Goal: Task Accomplishment & Management: Check status

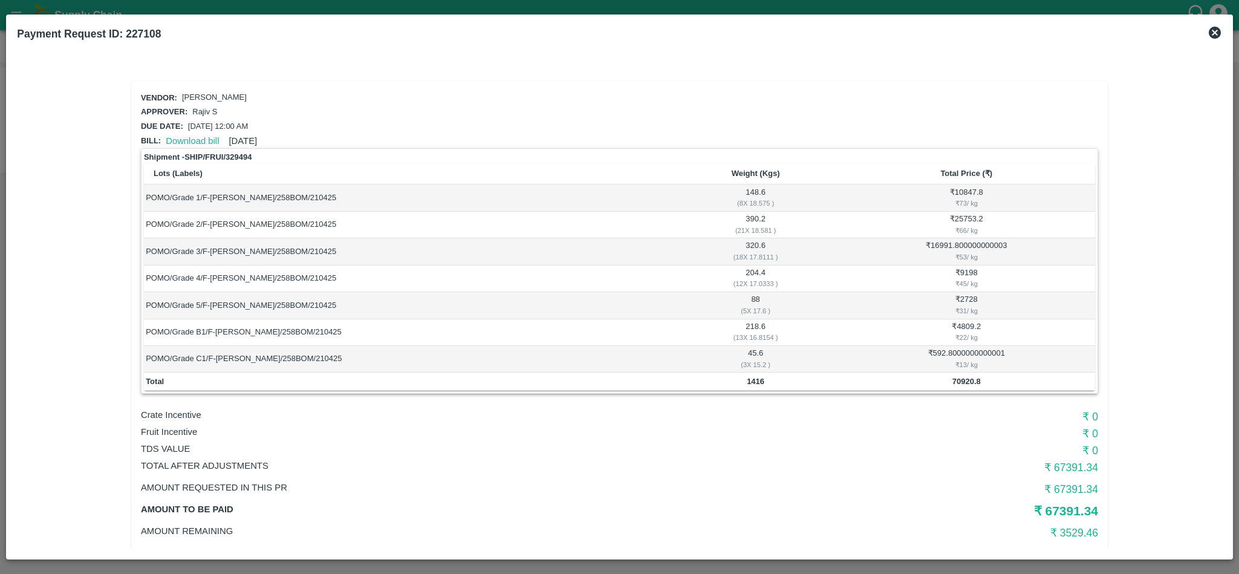
click at [1213, 33] on icon at bounding box center [1215, 33] width 12 height 12
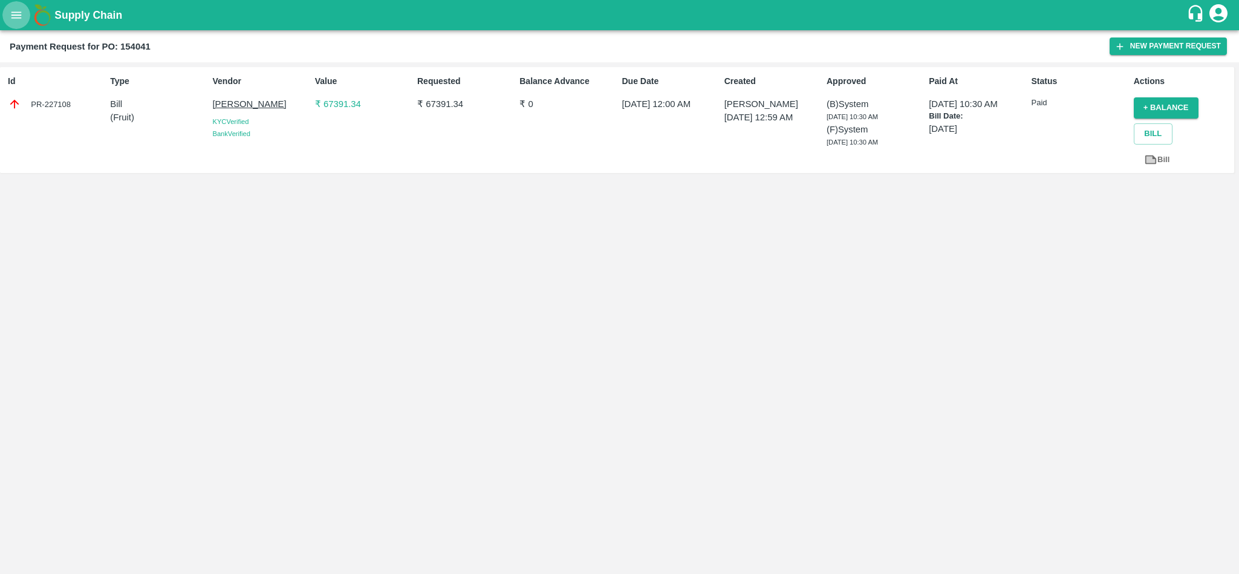
click at [10, 18] on icon "open drawer" at bounding box center [16, 14] width 13 height 13
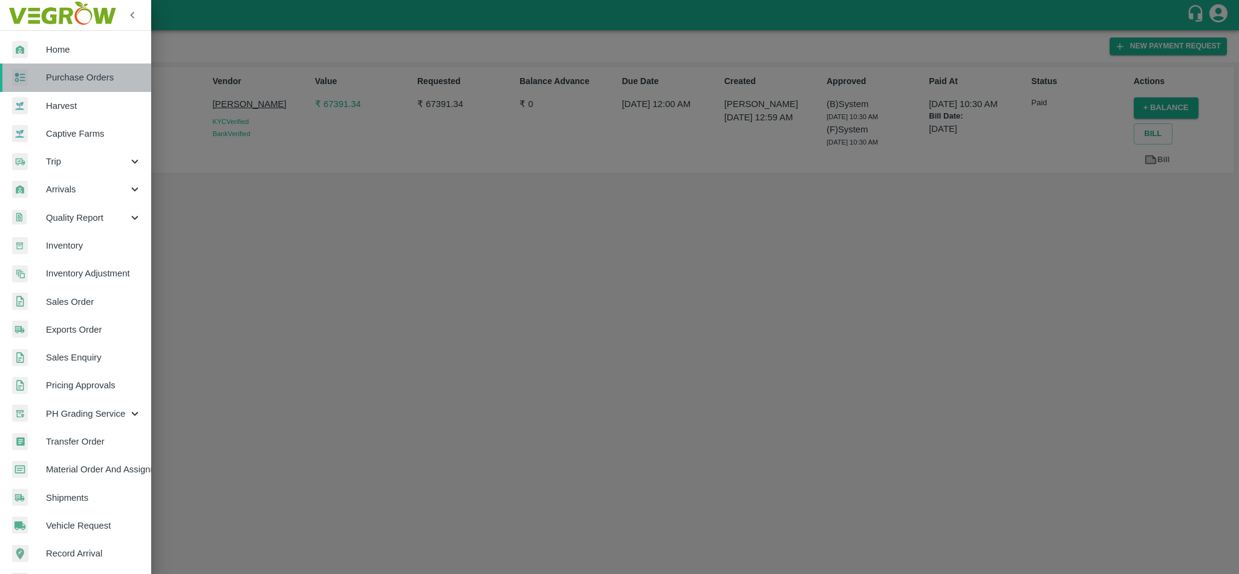
click at [79, 89] on link "Purchase Orders" at bounding box center [75, 78] width 151 height 28
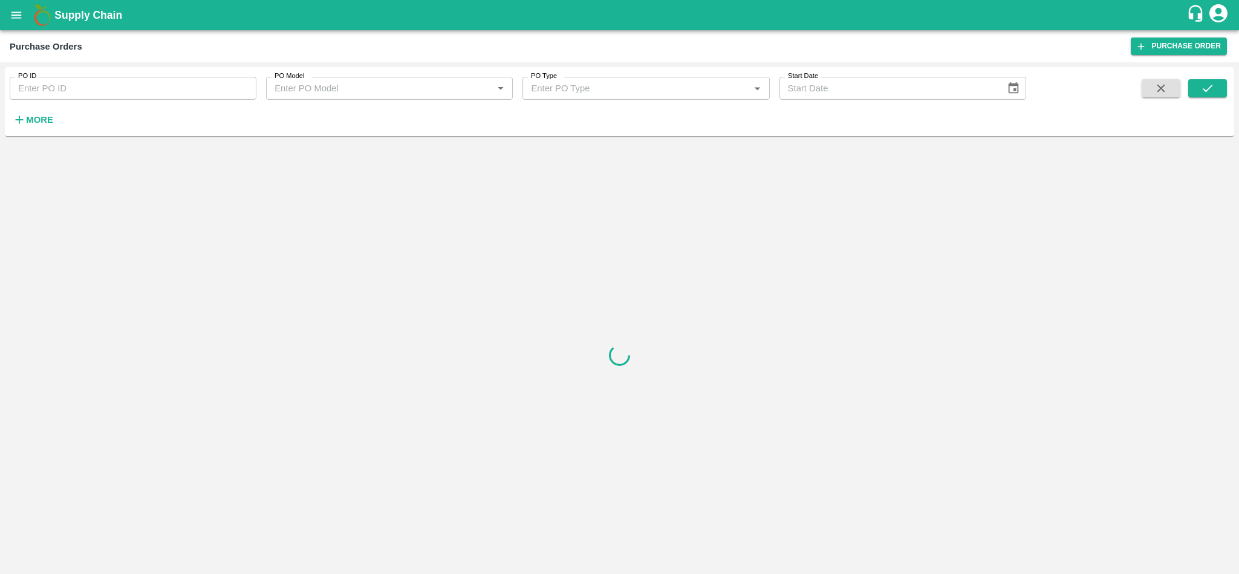
click at [93, 86] on input "PO ID" at bounding box center [133, 88] width 247 height 23
paste input "174353"
type input "174353"
click at [1201, 91] on icon "submit" at bounding box center [1207, 88] width 13 height 13
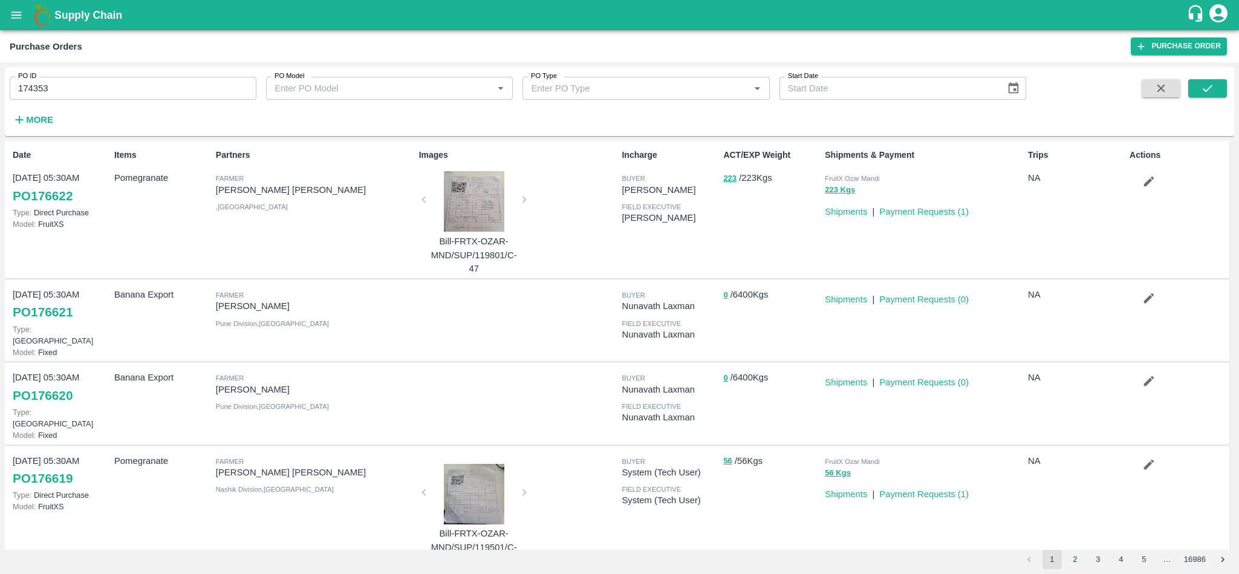
click at [152, 80] on input "174353" at bounding box center [133, 88] width 247 height 23
paste input "text"
click at [1198, 88] on button "submit" at bounding box center [1208, 88] width 39 height 18
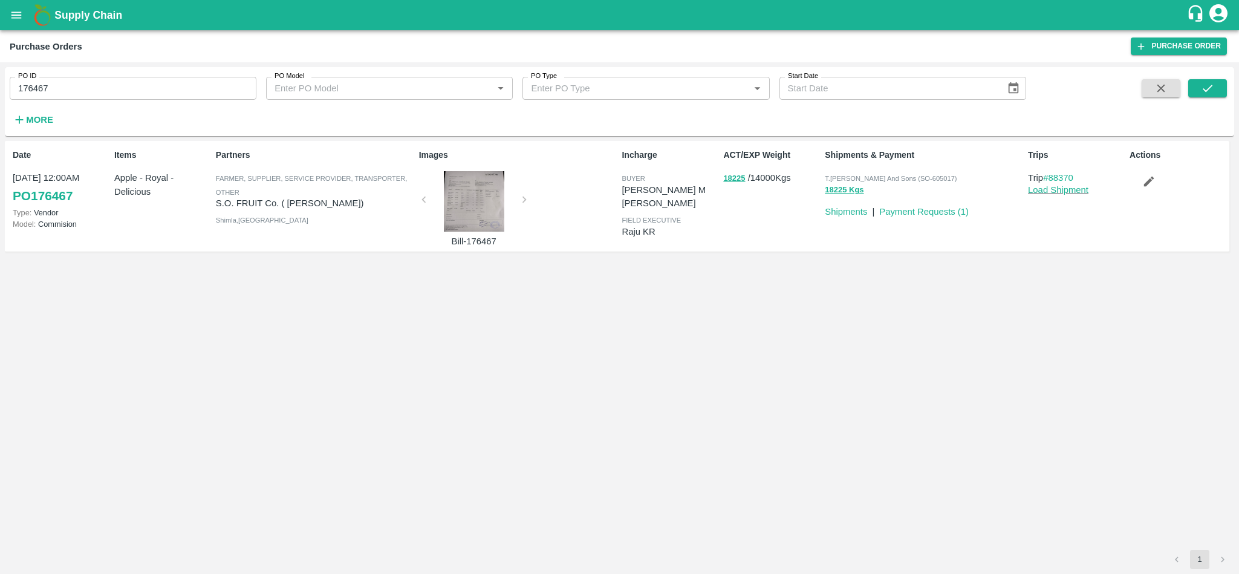
click at [123, 85] on input "176467" at bounding box center [133, 88] width 247 height 23
paste input "text"
type input "174353"
click at [1220, 85] on button "submit" at bounding box center [1208, 88] width 39 height 18
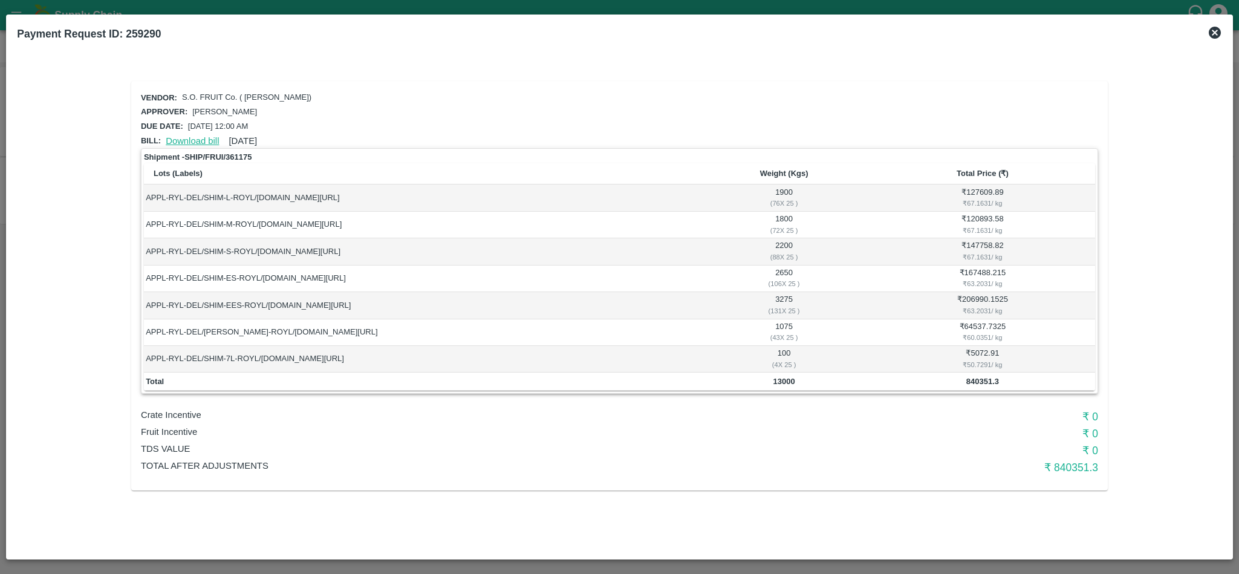
click at [186, 136] on link "Download bill" at bounding box center [192, 141] width 53 height 10
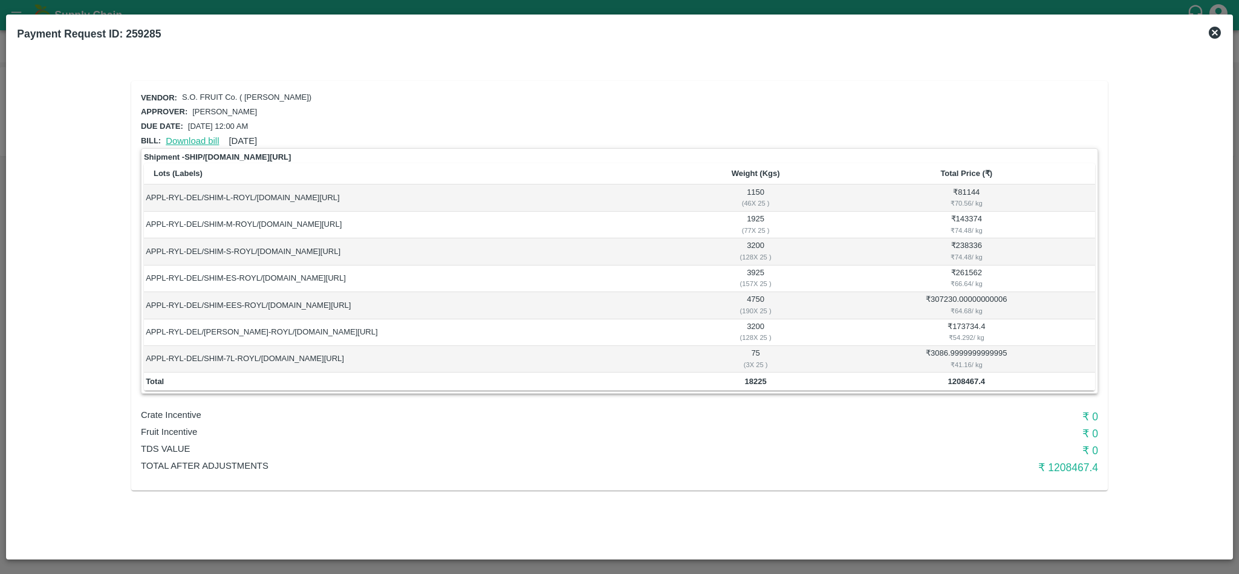
click at [191, 136] on link "Download bill" at bounding box center [192, 141] width 53 height 10
